Goal: Contribute content: Contribute content

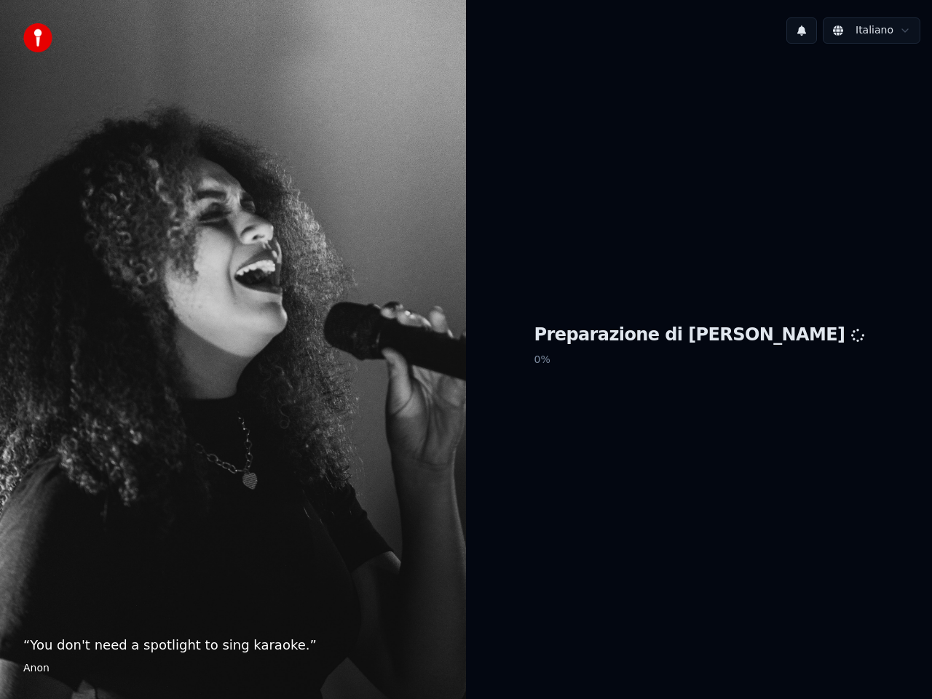
click at [721, 221] on div "Preparazione di Youka 0 %" at bounding box center [699, 348] width 466 height 586
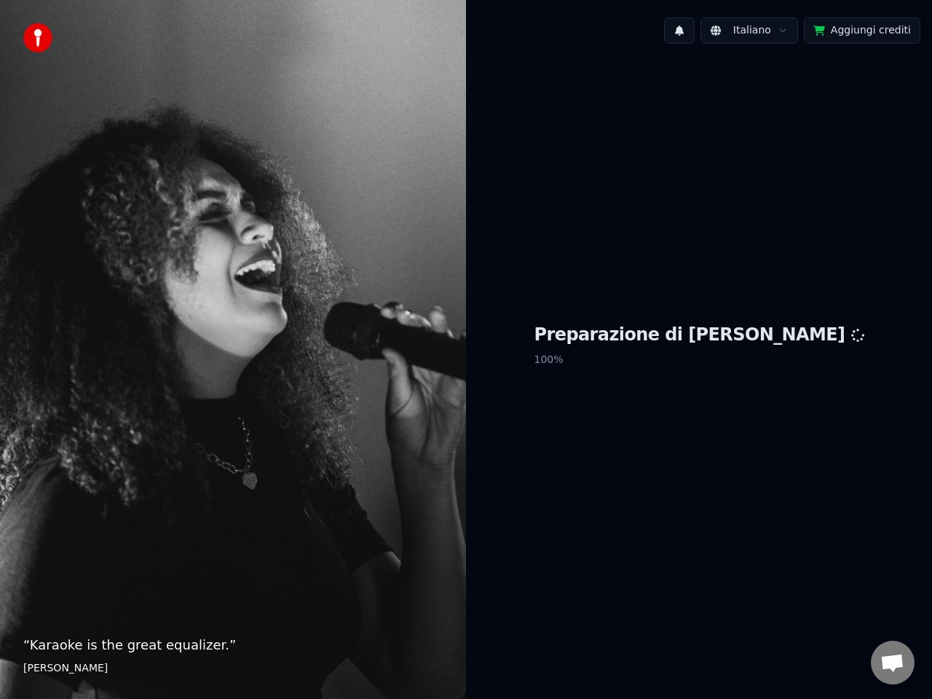
click at [854, 31] on button "Aggiungi crediti" at bounding box center [861, 30] width 116 height 26
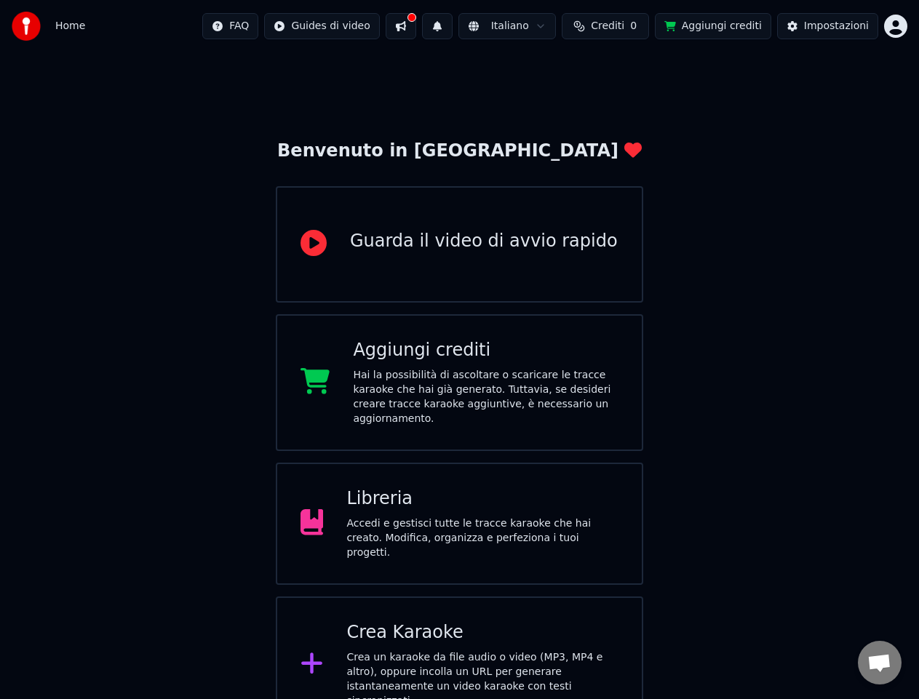
click at [410, 517] on div "Accedi e gestisci tutte le tracce karaoke che hai creato. Modifica, organizza e…" at bounding box center [482, 539] width 272 height 44
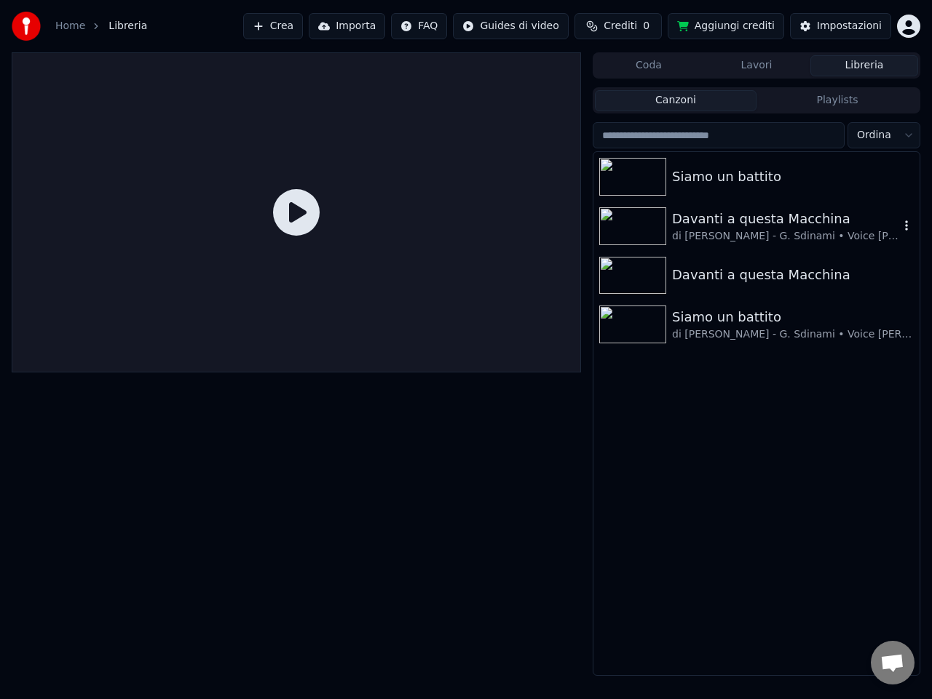
click at [755, 228] on div "Davanti a questa Macchina di [PERSON_NAME] - G. Sdinami • Voice [PERSON_NAME]" at bounding box center [785, 226] width 227 height 35
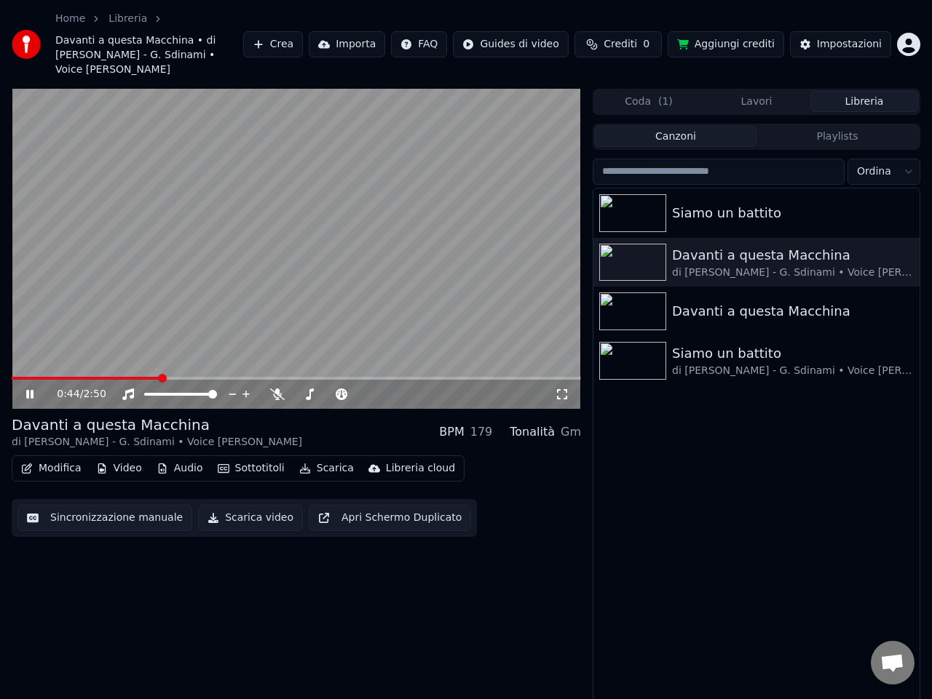
click at [31, 389] on icon at bounding box center [39, 395] width 33 height 12
click at [61, 458] on button "Modifica" at bounding box center [51, 468] width 72 height 20
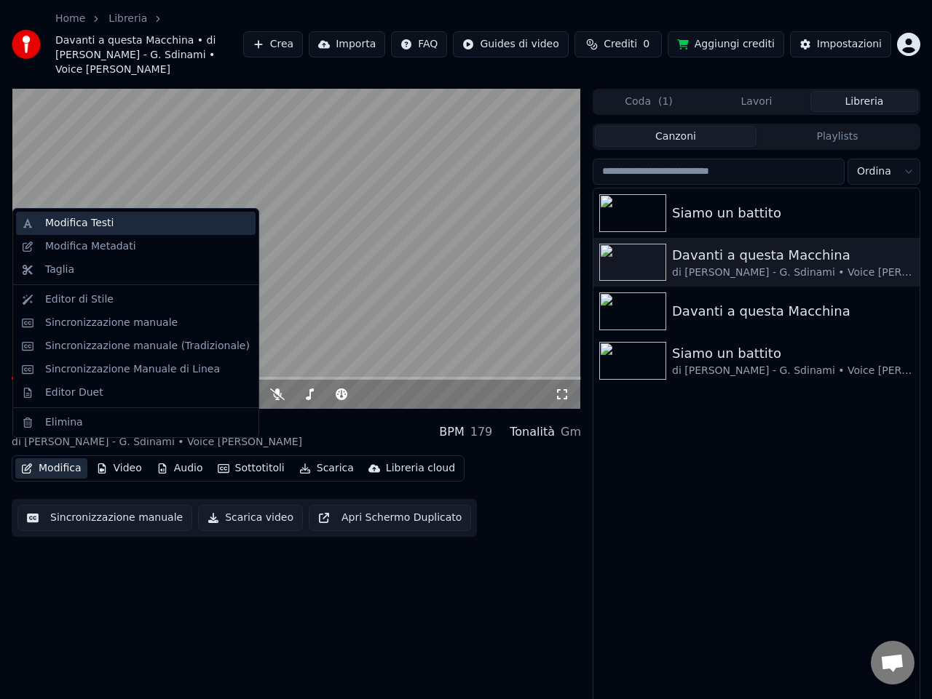
click at [96, 223] on div "Modifica Testi" at bounding box center [79, 223] width 68 height 15
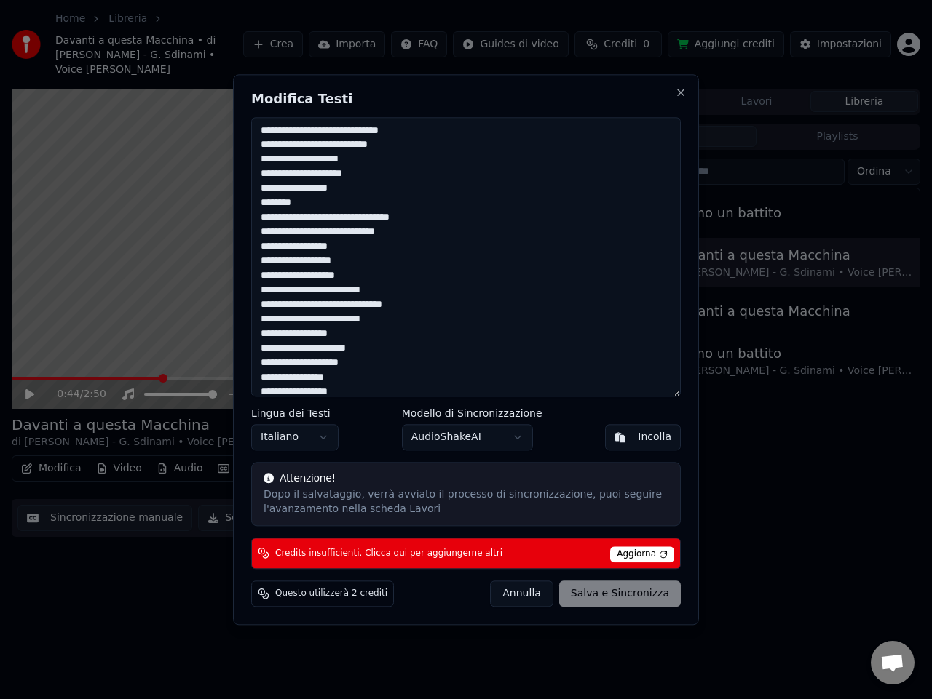
click at [268, 218] on textarea "**********" at bounding box center [465, 256] width 429 height 279
click at [618, 598] on div "[PERSON_NAME] e Sincronizza" at bounding box center [585, 594] width 191 height 26
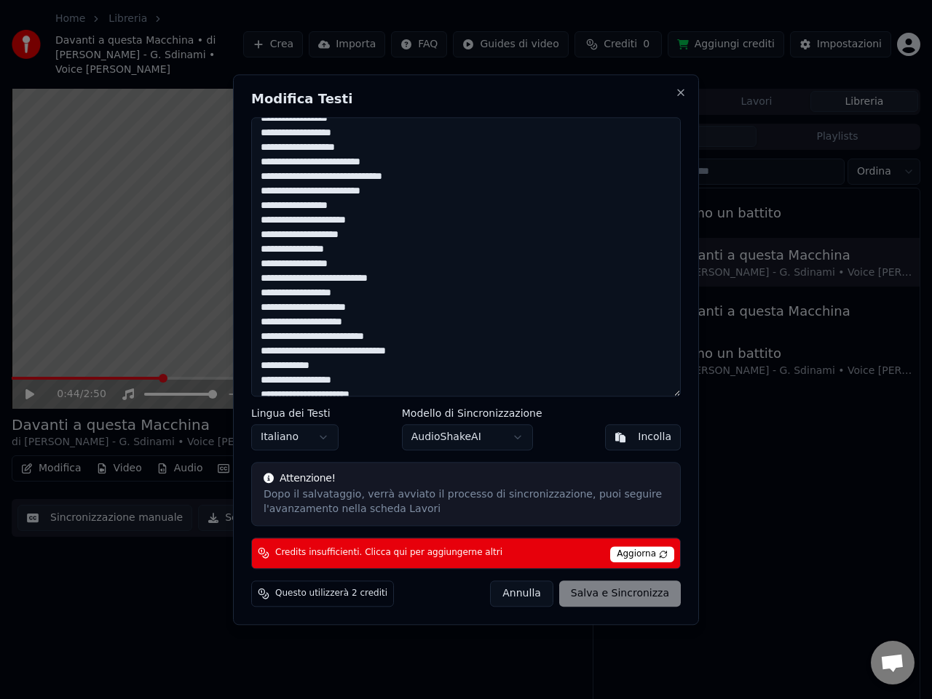
scroll to position [141, 0]
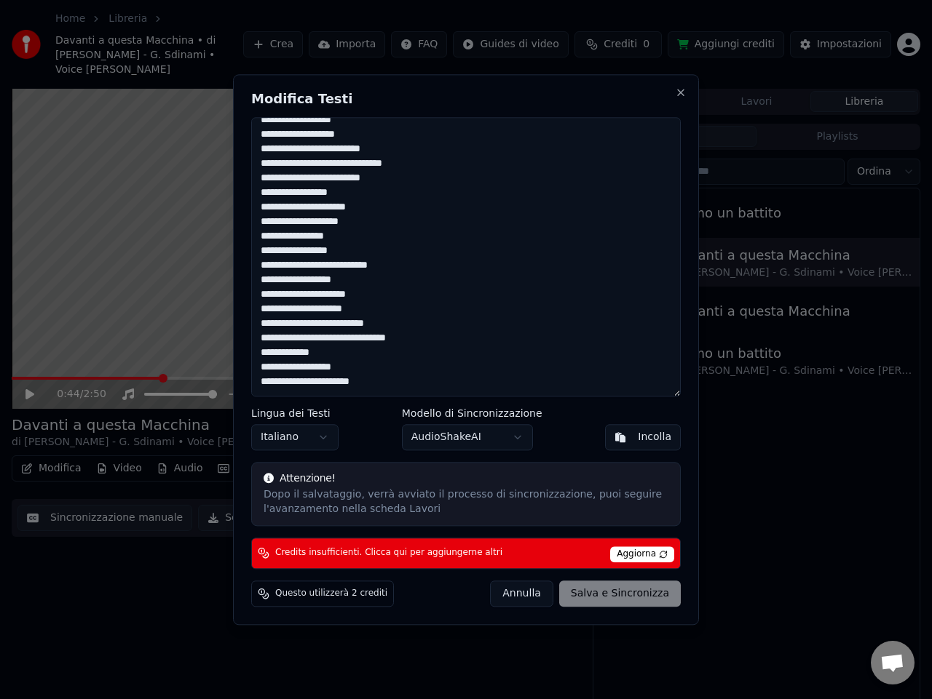
click at [613, 593] on div "[PERSON_NAME] e Sincronizza" at bounding box center [585, 594] width 191 height 26
type textarea "**********"
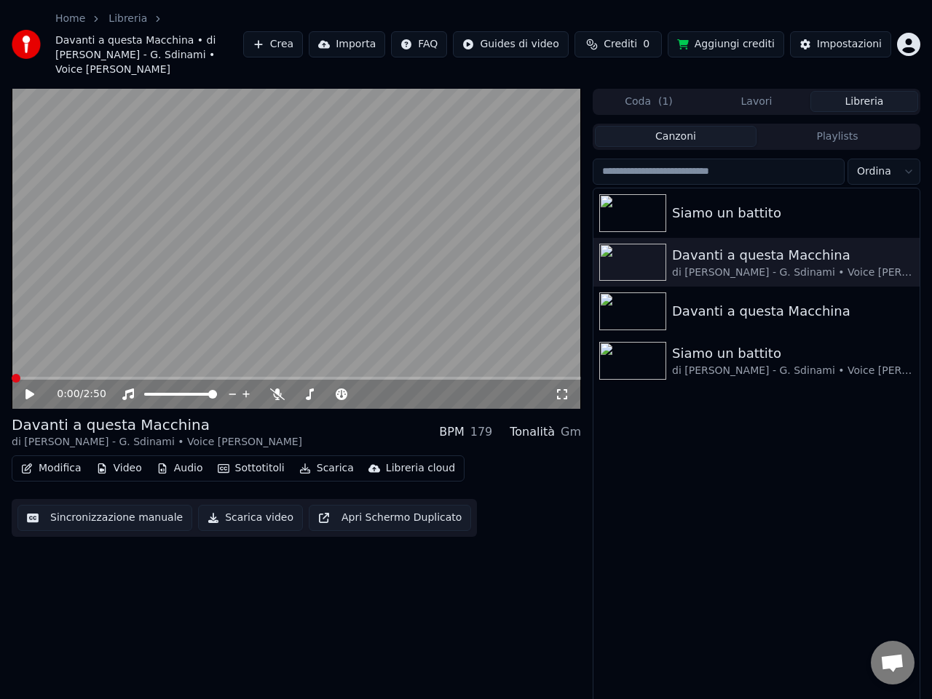
click at [12, 374] on span at bounding box center [16, 378] width 9 height 9
click at [28, 389] on icon at bounding box center [29, 394] width 9 height 10
click at [28, 390] on icon at bounding box center [29, 394] width 7 height 9
click at [268, 458] on button "Sottotitoli" at bounding box center [251, 468] width 79 height 20
click at [750, 38] on button "Aggiungi crediti" at bounding box center [725, 44] width 116 height 26
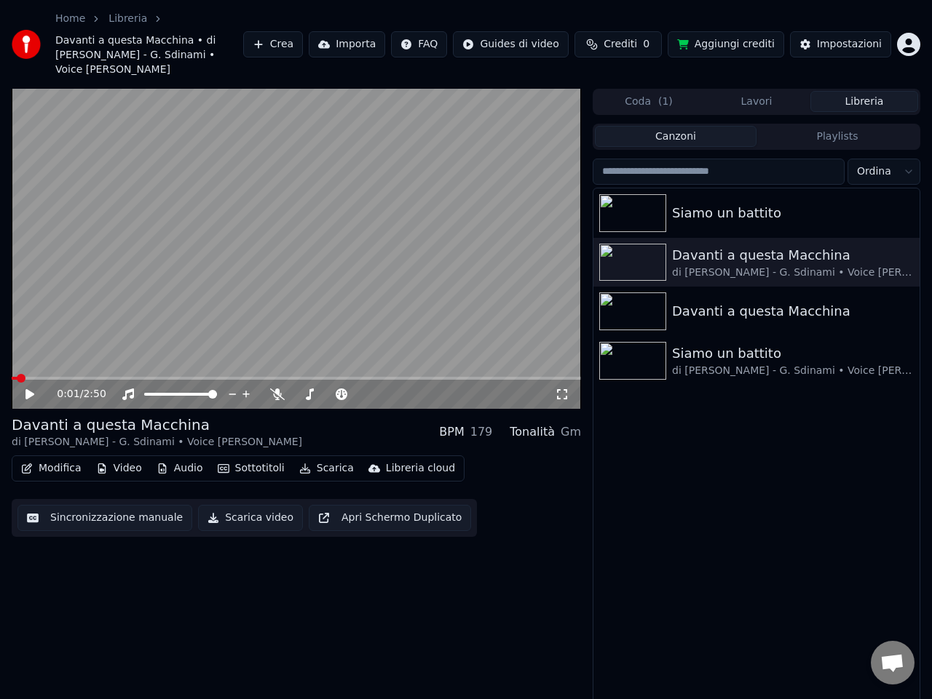
click at [632, 37] on span "Crediti" at bounding box center [619, 44] width 33 height 15
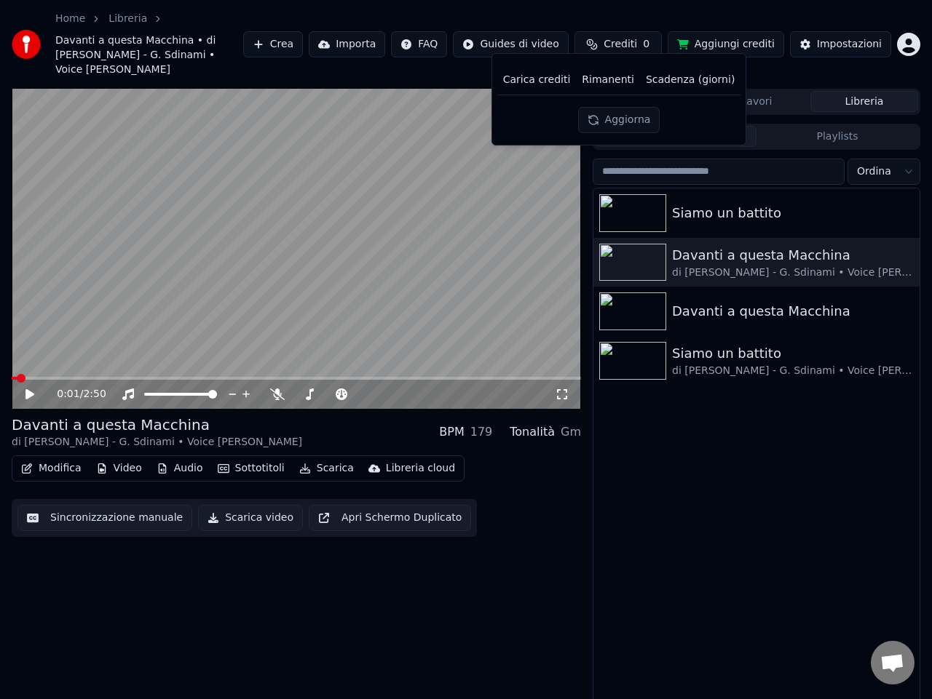
click at [556, 82] on th "Carica crediti" at bounding box center [536, 79] width 79 height 29
click at [602, 84] on th "Rimanenti" at bounding box center [608, 79] width 64 height 29
click at [697, 82] on th "Scadenza (giorni)" at bounding box center [690, 79] width 100 height 29
click at [629, 119] on button "Aggiorna" at bounding box center [619, 120] width 82 height 26
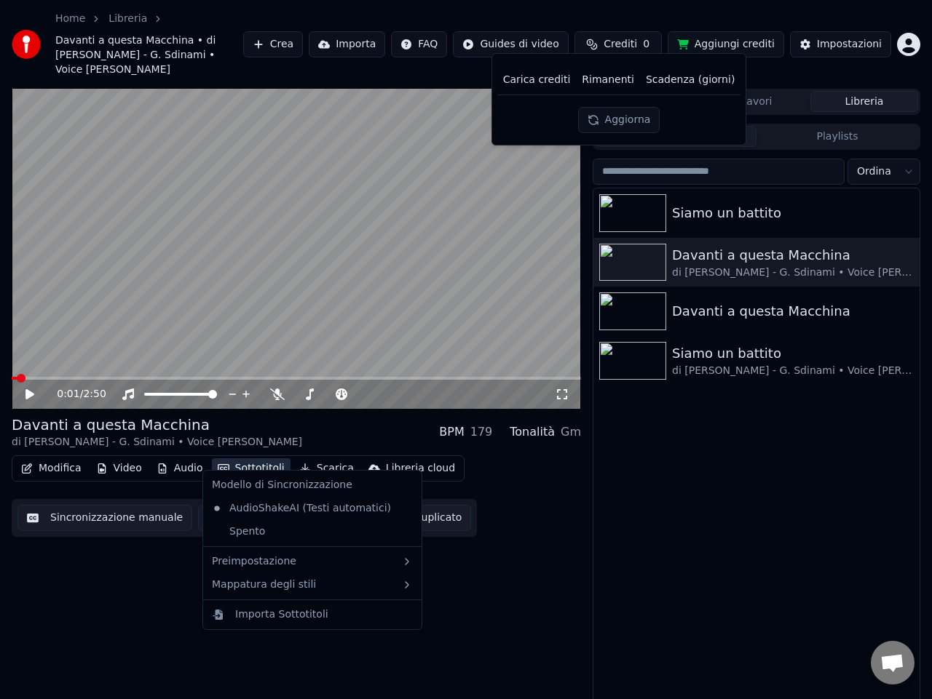
click at [264, 458] on button "Sottotitoli" at bounding box center [251, 468] width 79 height 20
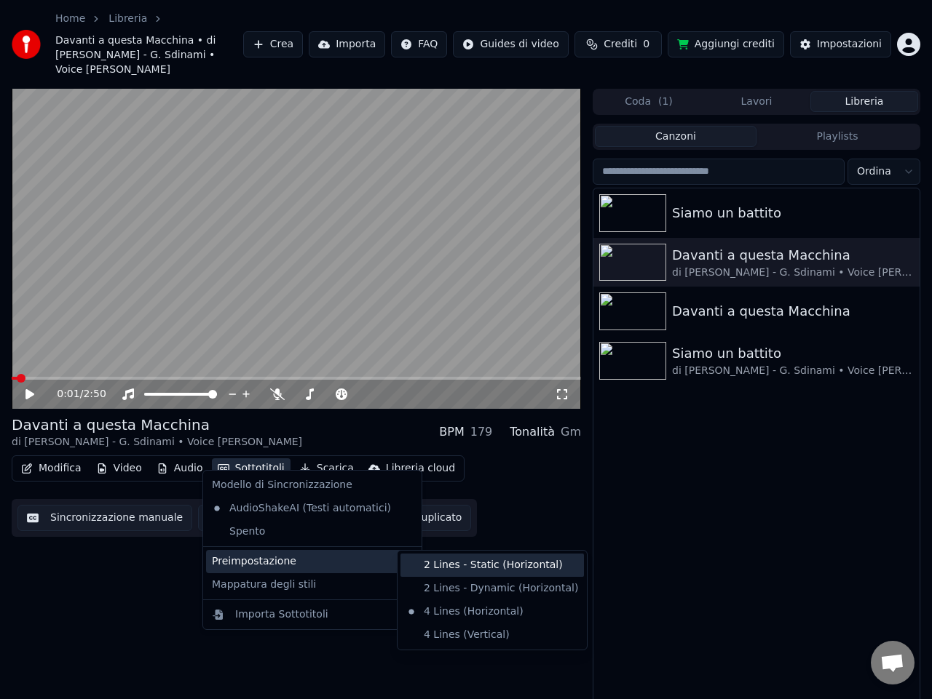
click at [415, 571] on div "2 Lines - Static (Horizontal)" at bounding box center [491, 565] width 183 height 23
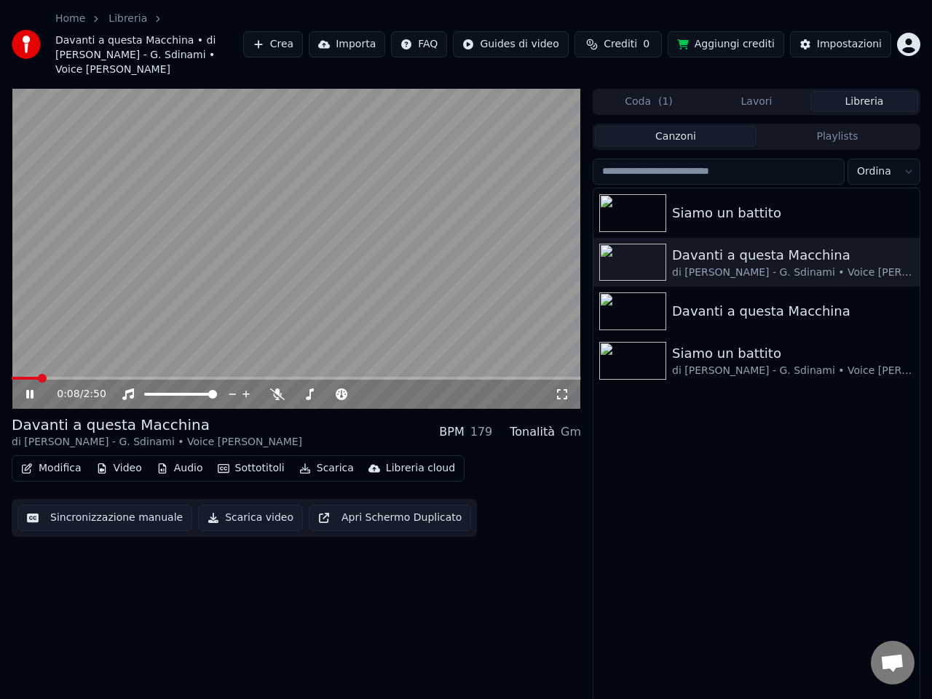
click at [261, 459] on button "Sottotitoli" at bounding box center [251, 468] width 79 height 20
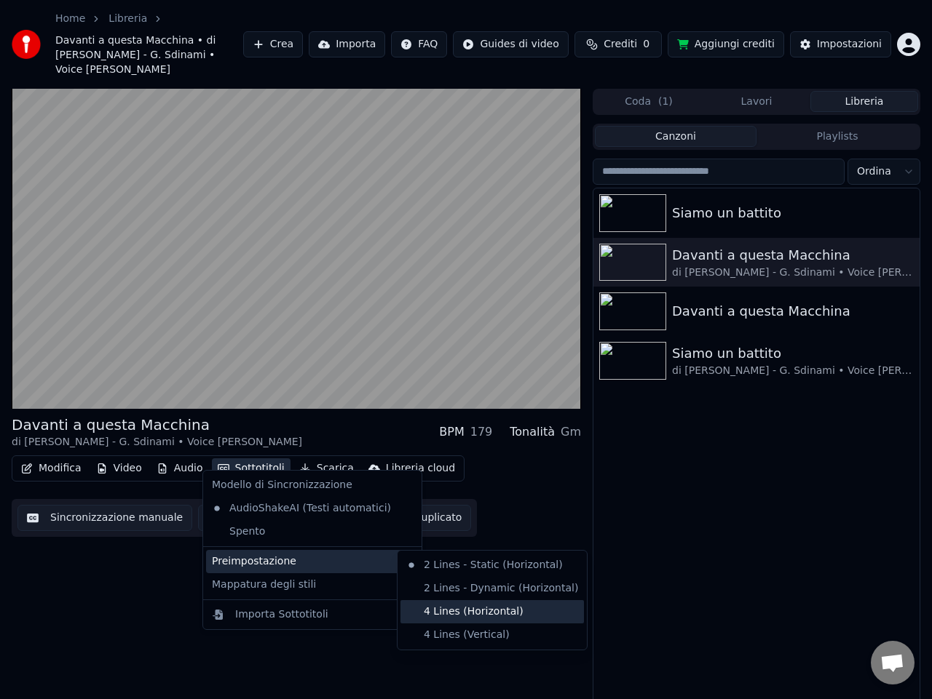
click at [427, 614] on div "4 Lines (Horizontal)" at bounding box center [491, 611] width 183 height 23
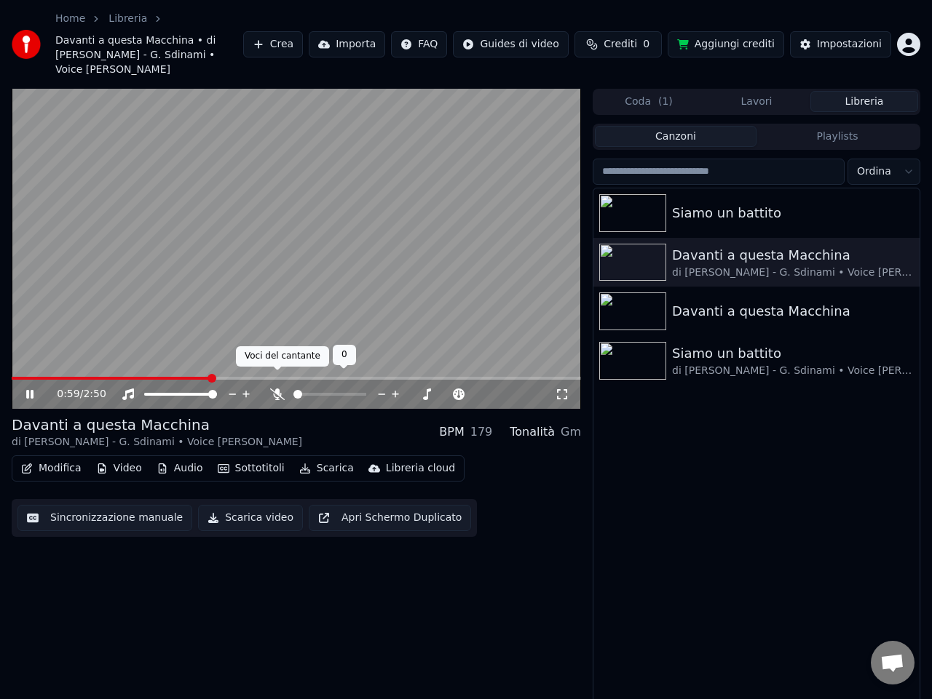
click at [277, 389] on icon at bounding box center [277, 395] width 15 height 12
click at [278, 389] on icon at bounding box center [278, 395] width 8 height 12
click at [278, 389] on icon at bounding box center [277, 395] width 15 height 12
click at [279, 389] on icon at bounding box center [278, 395] width 8 height 12
click at [279, 389] on icon at bounding box center [277, 395] width 15 height 12
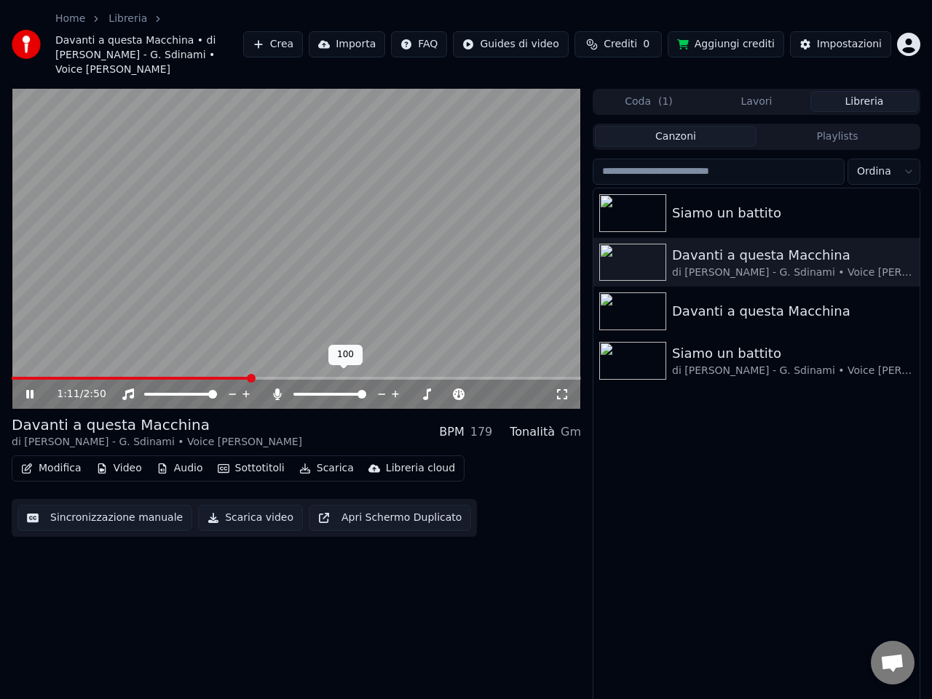
click at [282, 389] on icon at bounding box center [277, 395] width 15 height 12
click at [338, 393] on span at bounding box center [331, 394] width 12 height 3
click at [362, 390] on span at bounding box center [361, 394] width 9 height 9
click at [457, 387] on icon at bounding box center [460, 394] width 14 height 15
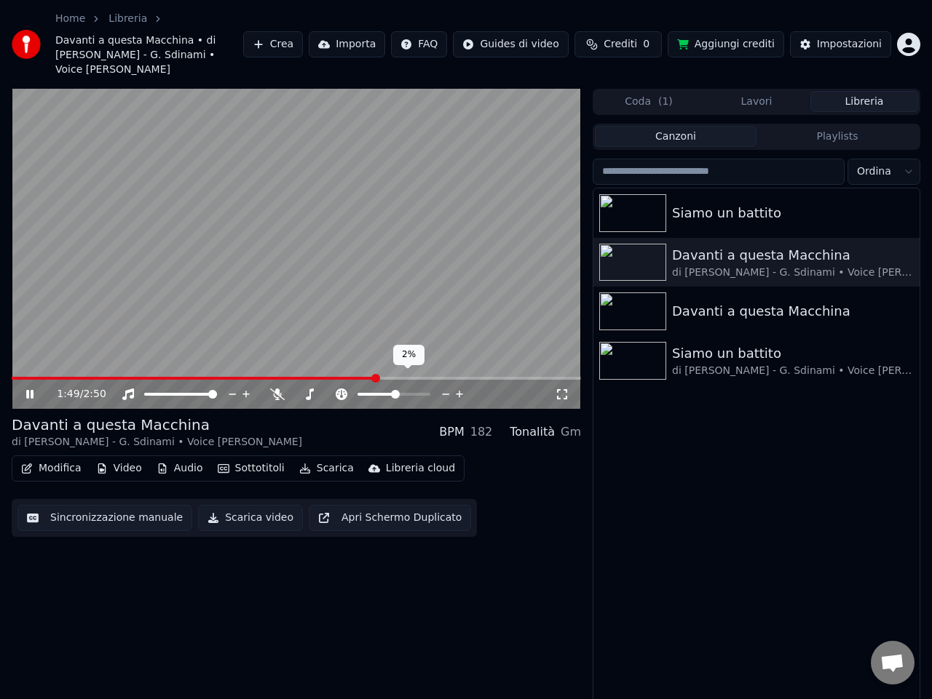
click at [457, 387] on icon at bounding box center [460, 394] width 14 height 15
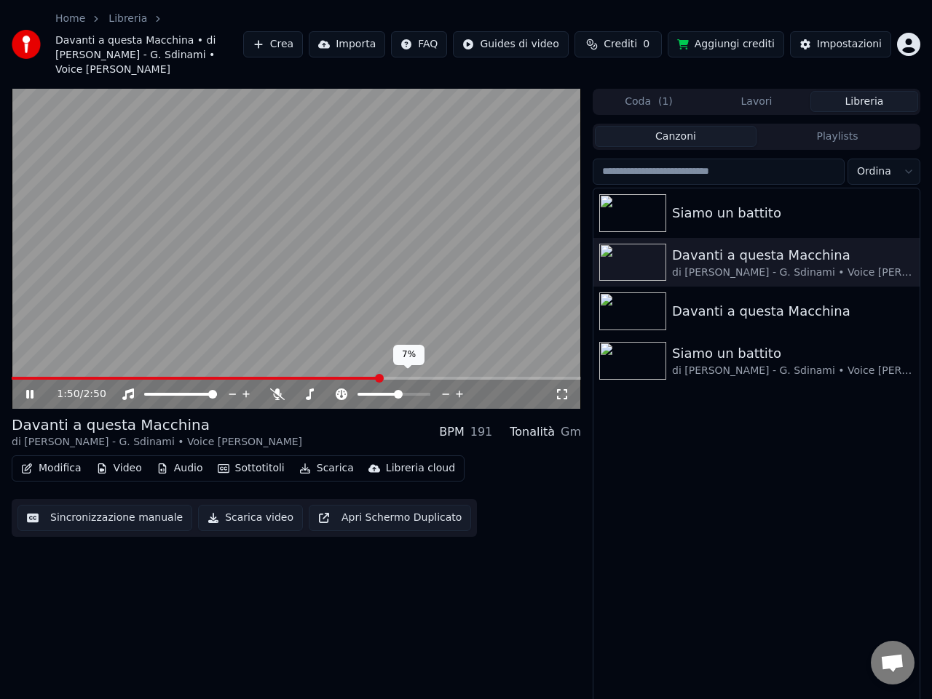
click at [457, 387] on icon at bounding box center [460, 394] width 14 height 15
click at [447, 387] on icon at bounding box center [446, 394] width 14 height 15
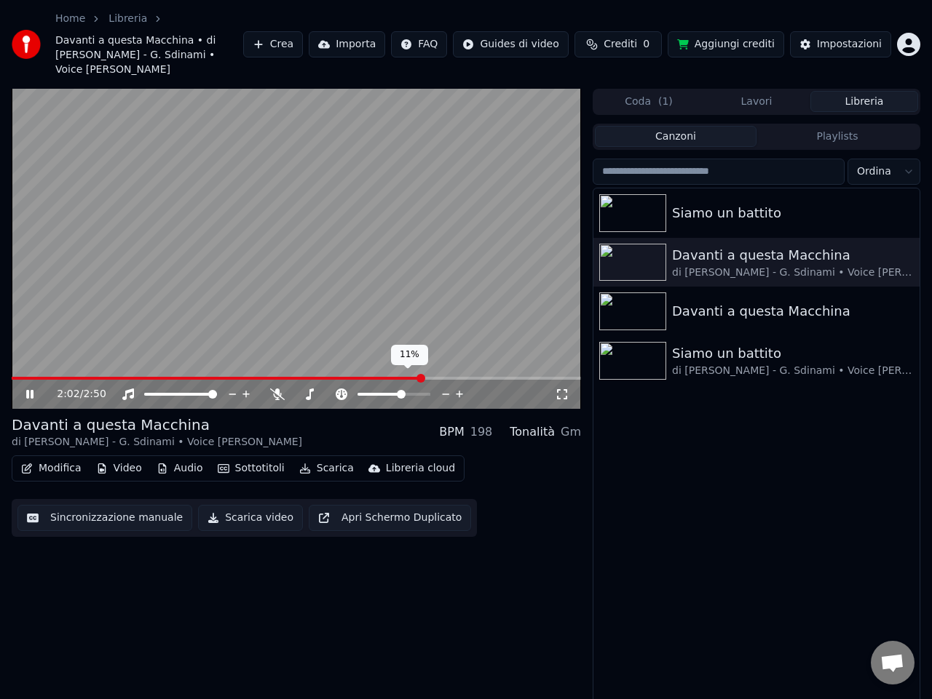
click at [447, 387] on icon at bounding box center [446, 394] width 14 height 15
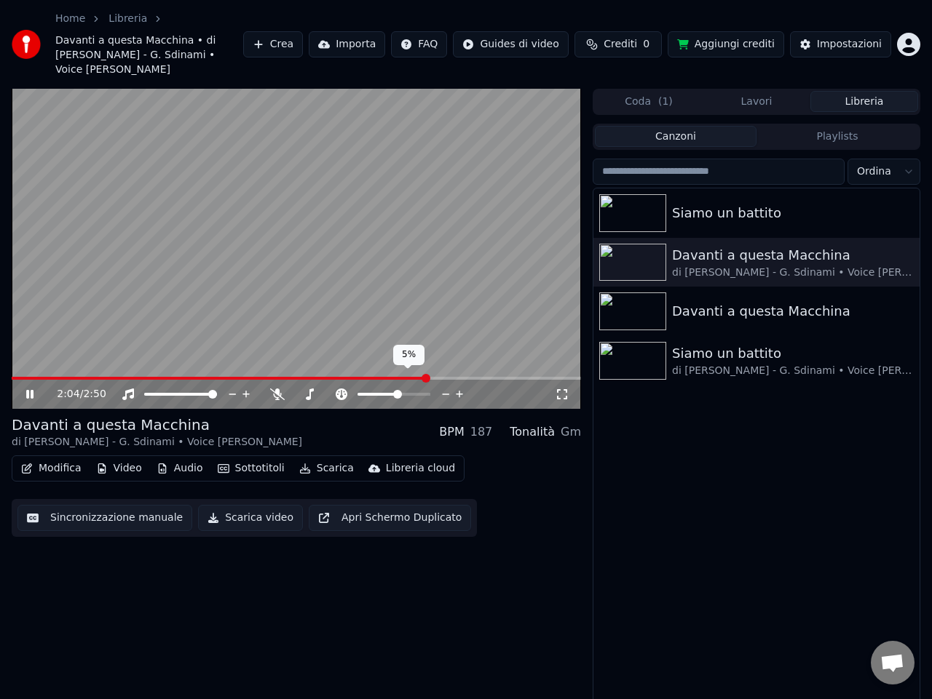
click at [447, 387] on icon at bounding box center [446, 394] width 14 height 15
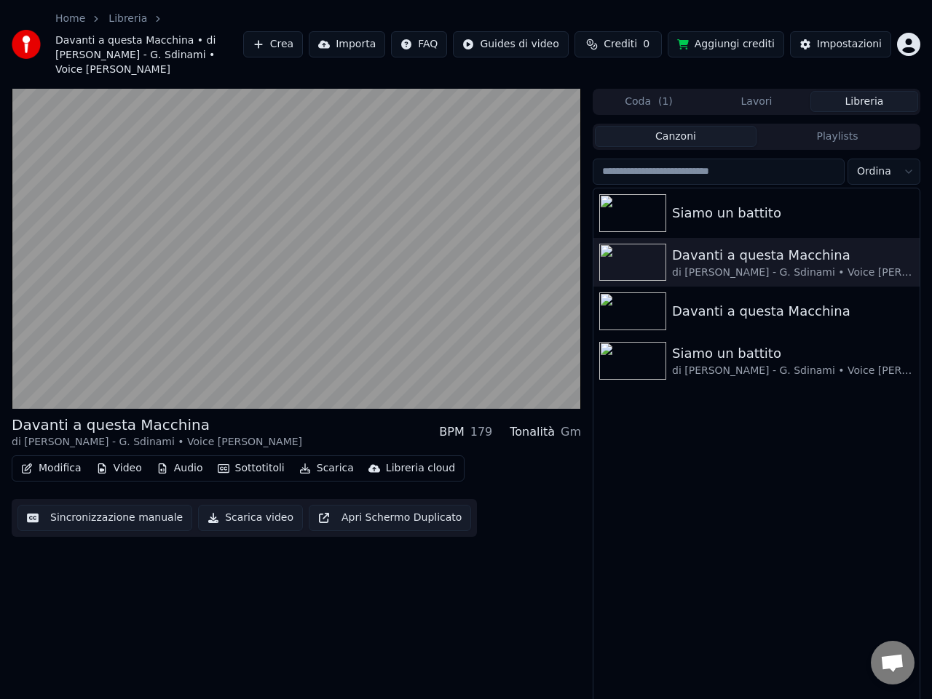
click at [386, 505] on button "Apri Schermo Duplicato" at bounding box center [390, 518] width 162 height 26
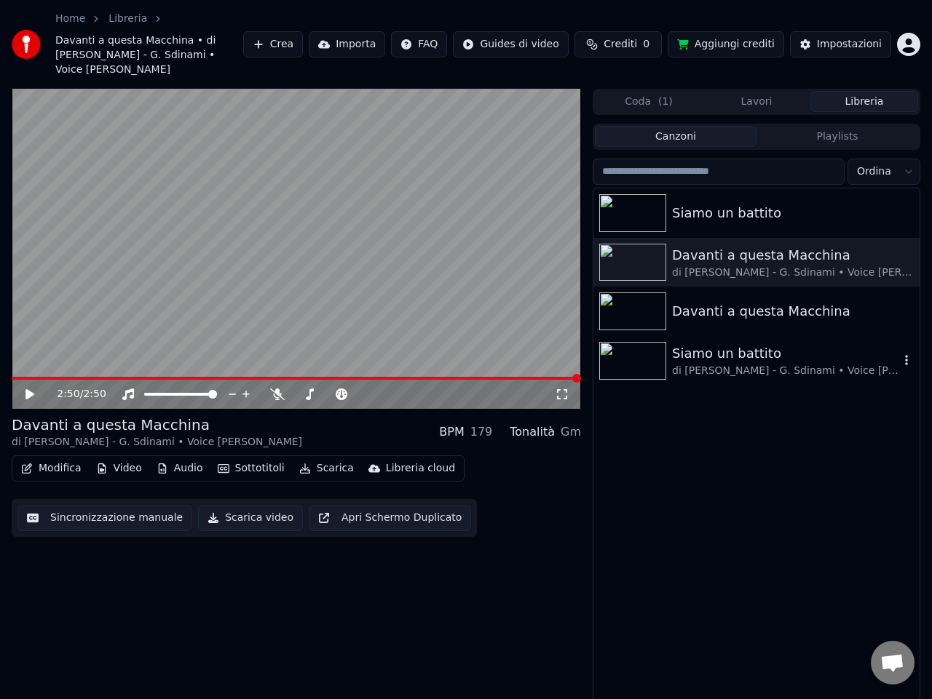
click at [720, 348] on div "Siamo un battito" at bounding box center [785, 354] width 227 height 20
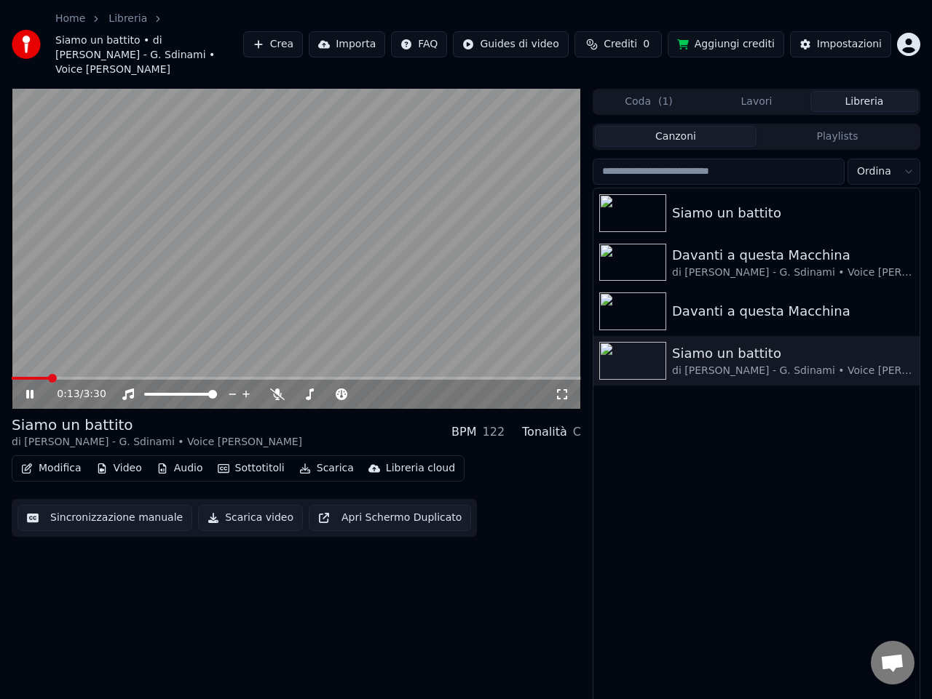
click at [29, 390] on icon at bounding box center [29, 394] width 7 height 9
click at [239, 458] on button "Sottotitoli" at bounding box center [251, 468] width 79 height 20
click at [68, 458] on button "Modifica" at bounding box center [51, 468] width 72 height 20
click at [60, 458] on button "Modifica" at bounding box center [51, 468] width 72 height 20
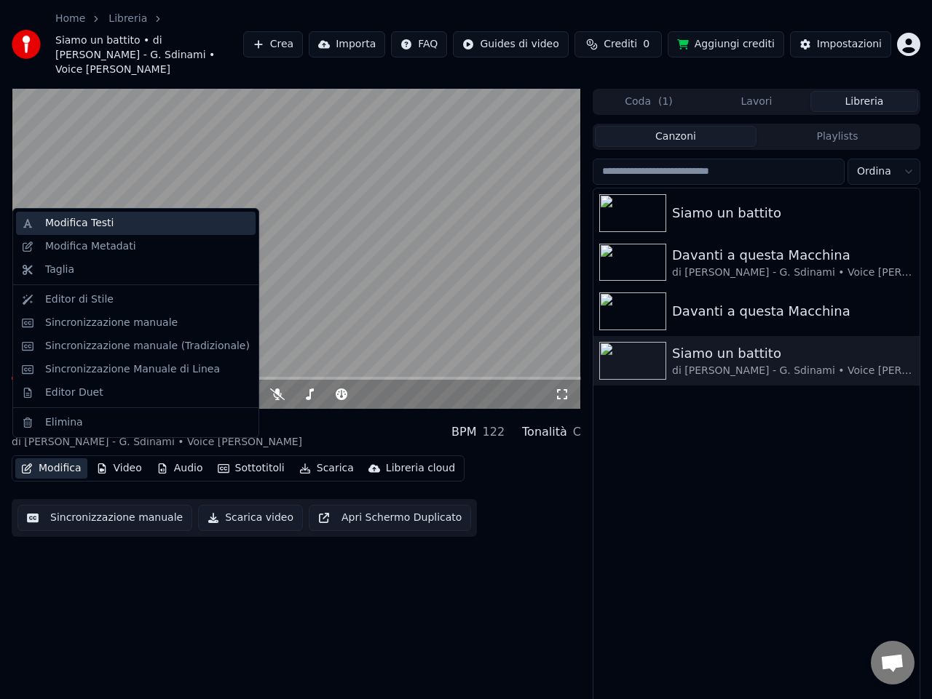
click at [96, 221] on div "Modifica Testi" at bounding box center [79, 223] width 68 height 15
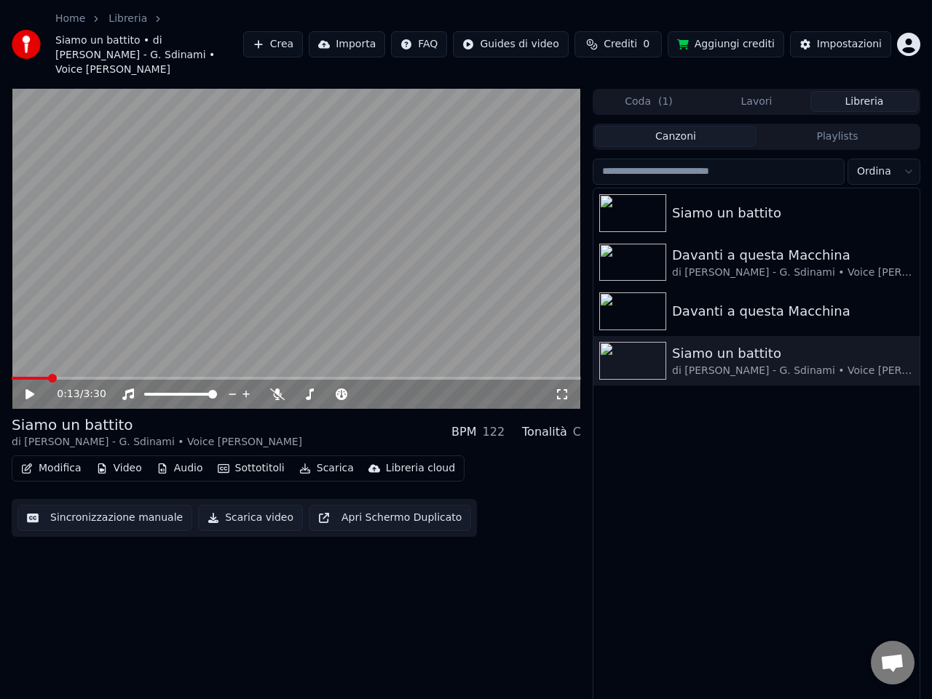
click at [53, 458] on button "Modifica" at bounding box center [51, 468] width 72 height 20
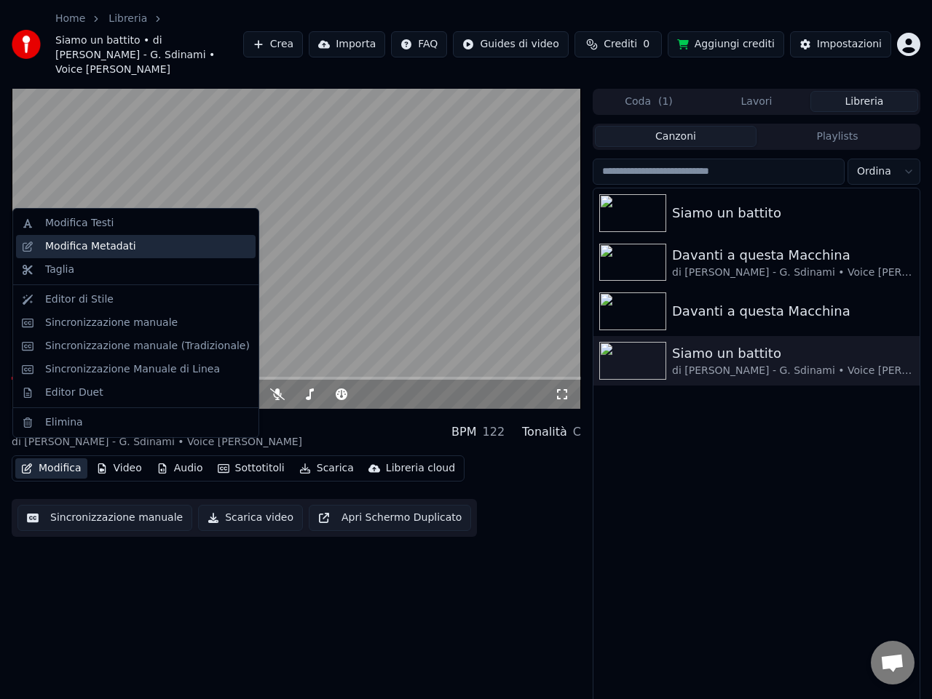
click at [95, 245] on div "Modifica Metadati" at bounding box center [90, 246] width 91 height 15
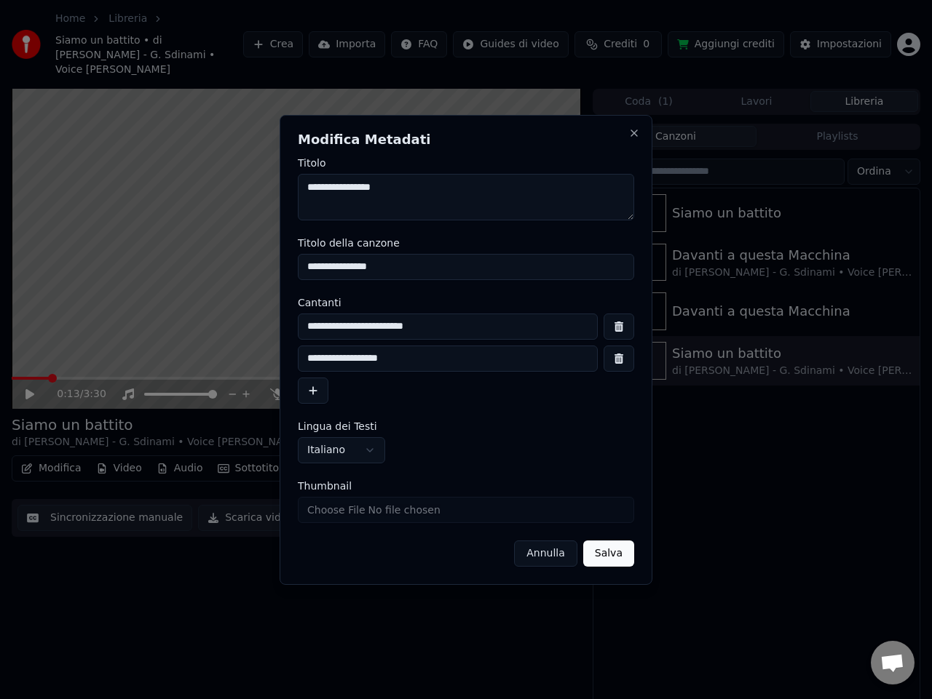
click at [619, 353] on button "button" at bounding box center [618, 359] width 31 height 26
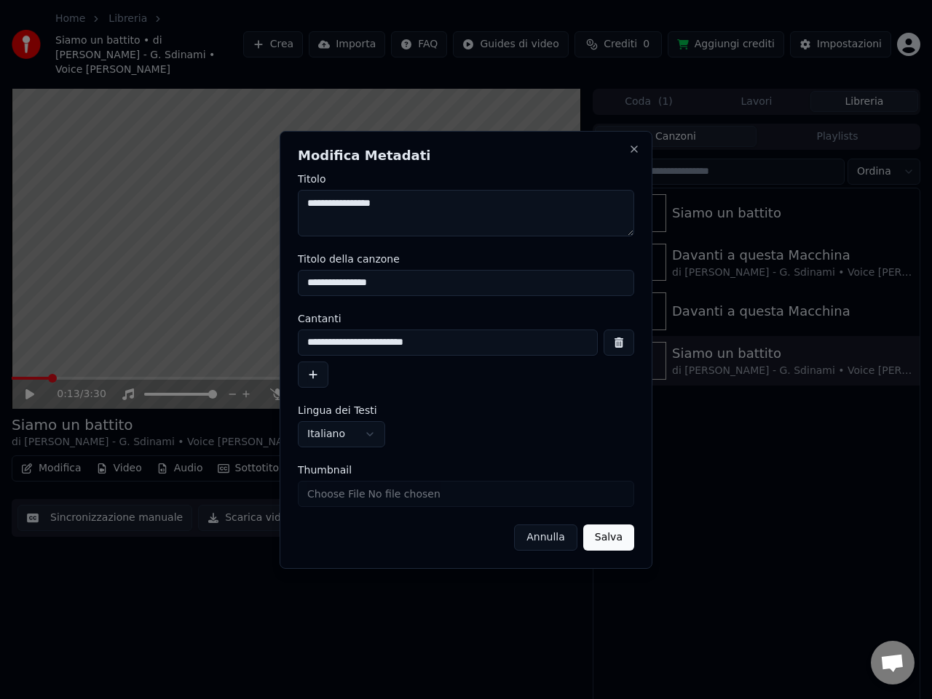
click at [442, 341] on input "**********" at bounding box center [448, 343] width 300 height 26
click at [565, 542] on button "Annulla" at bounding box center [545, 538] width 63 height 26
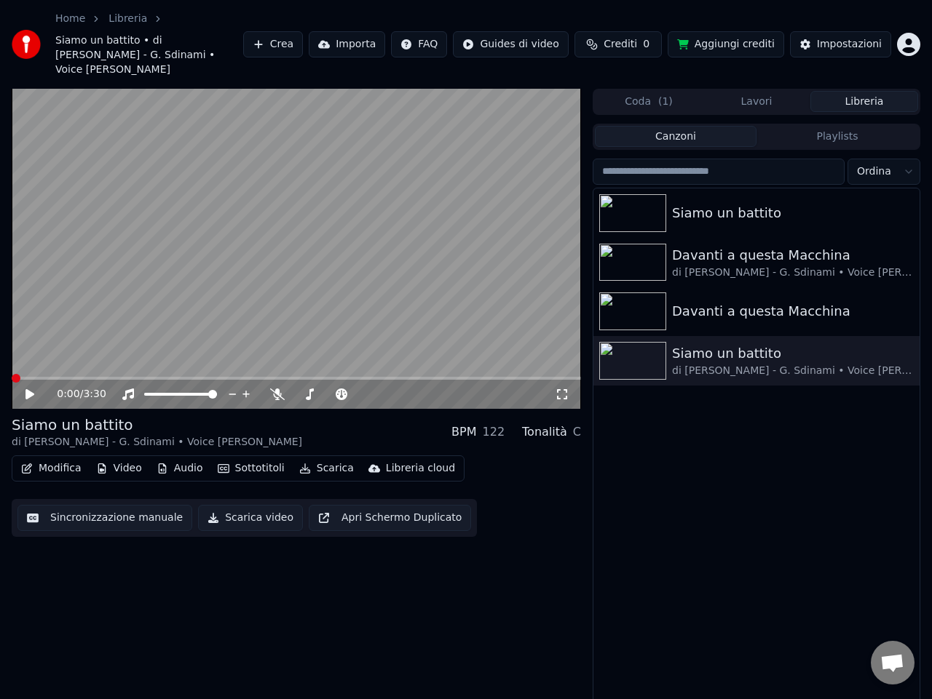
click at [12, 374] on span at bounding box center [16, 378] width 9 height 9
click at [29, 389] on icon at bounding box center [29, 394] width 9 height 10
click at [33, 389] on icon at bounding box center [39, 395] width 33 height 12
click at [123, 458] on button "Video" at bounding box center [118, 468] width 57 height 20
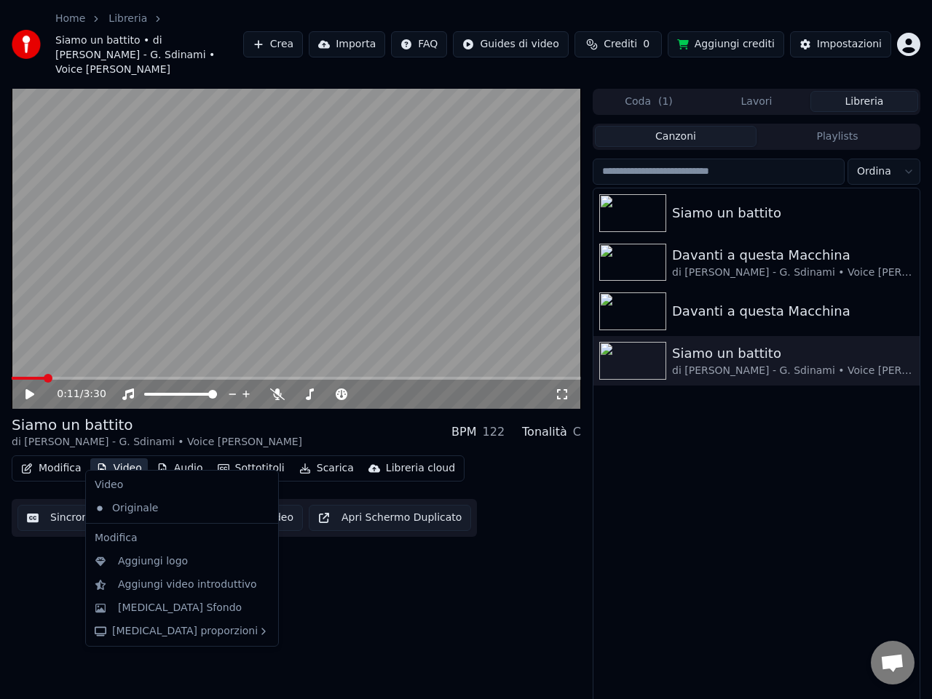
click at [668, 556] on div "Siamo un battito Davanti a questa Macchina di [PERSON_NAME] - G. Sdinami • Voic…" at bounding box center [756, 449] width 326 height 523
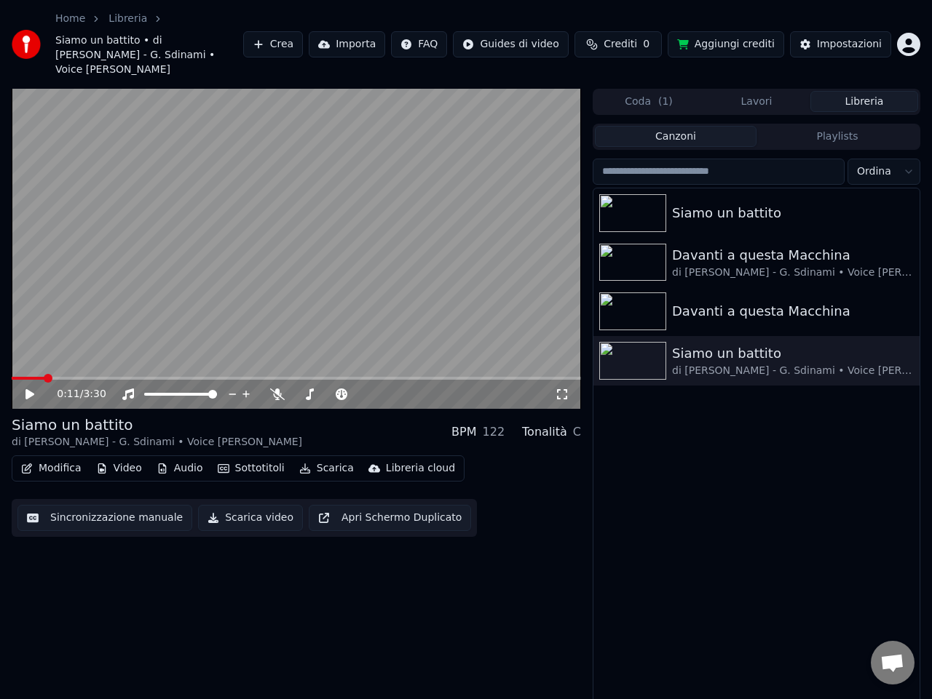
click at [720, 38] on button "Aggiungi crediti" at bounding box center [725, 44] width 116 height 26
